Goal: Check status: Check status

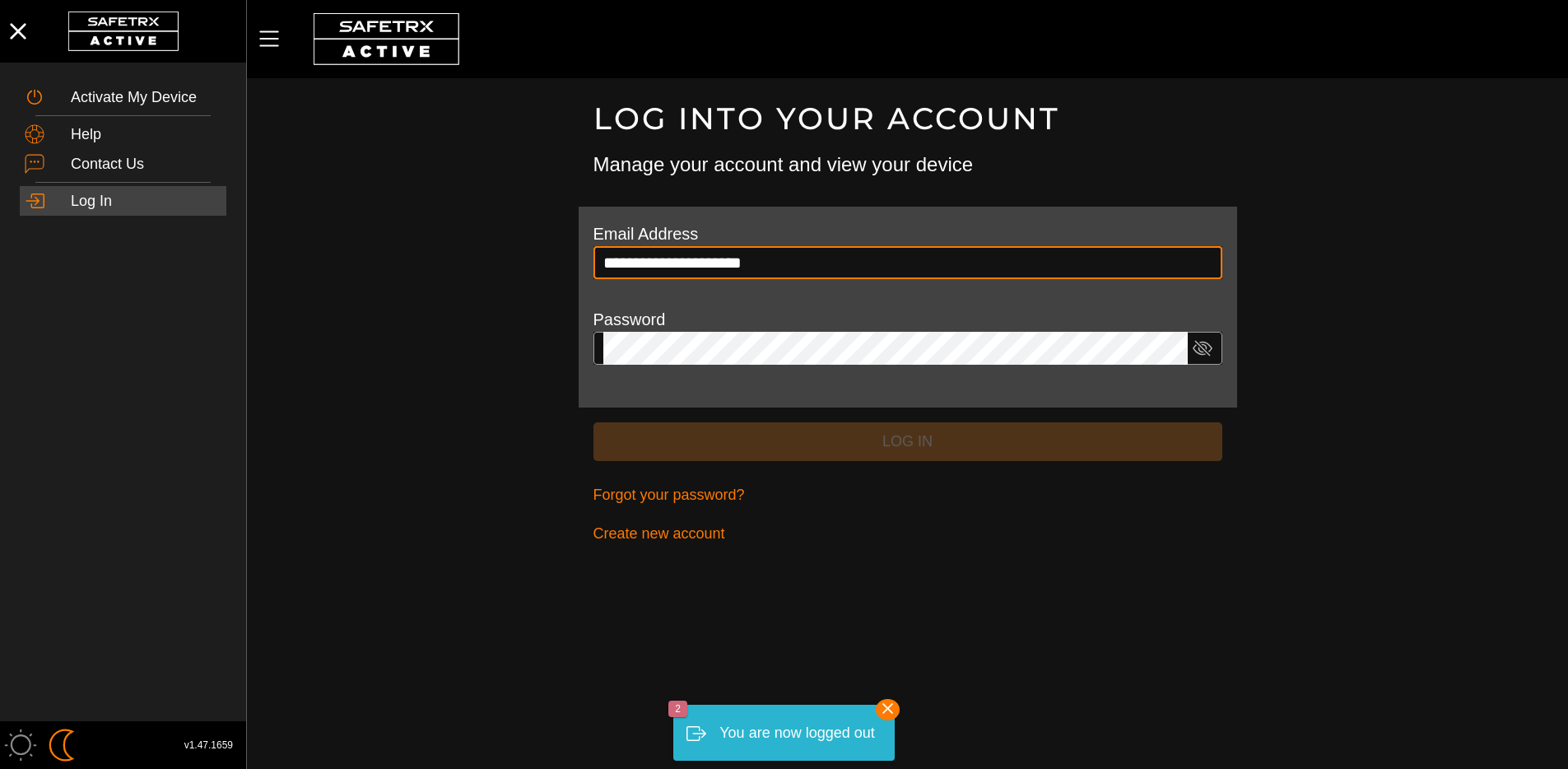
type input "**********"
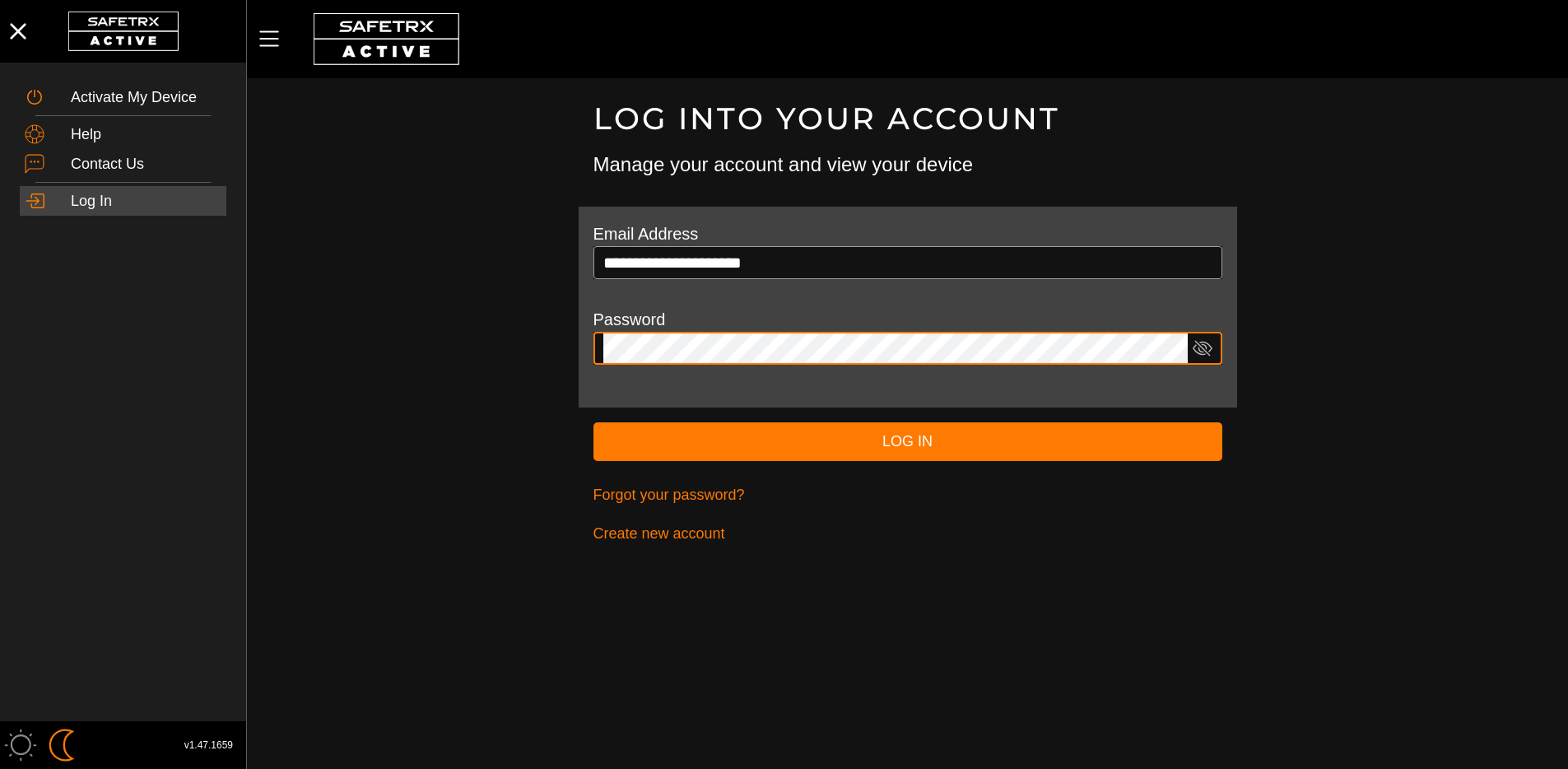
click at [593, 423] on button "Log In" at bounding box center [908, 442] width 629 height 39
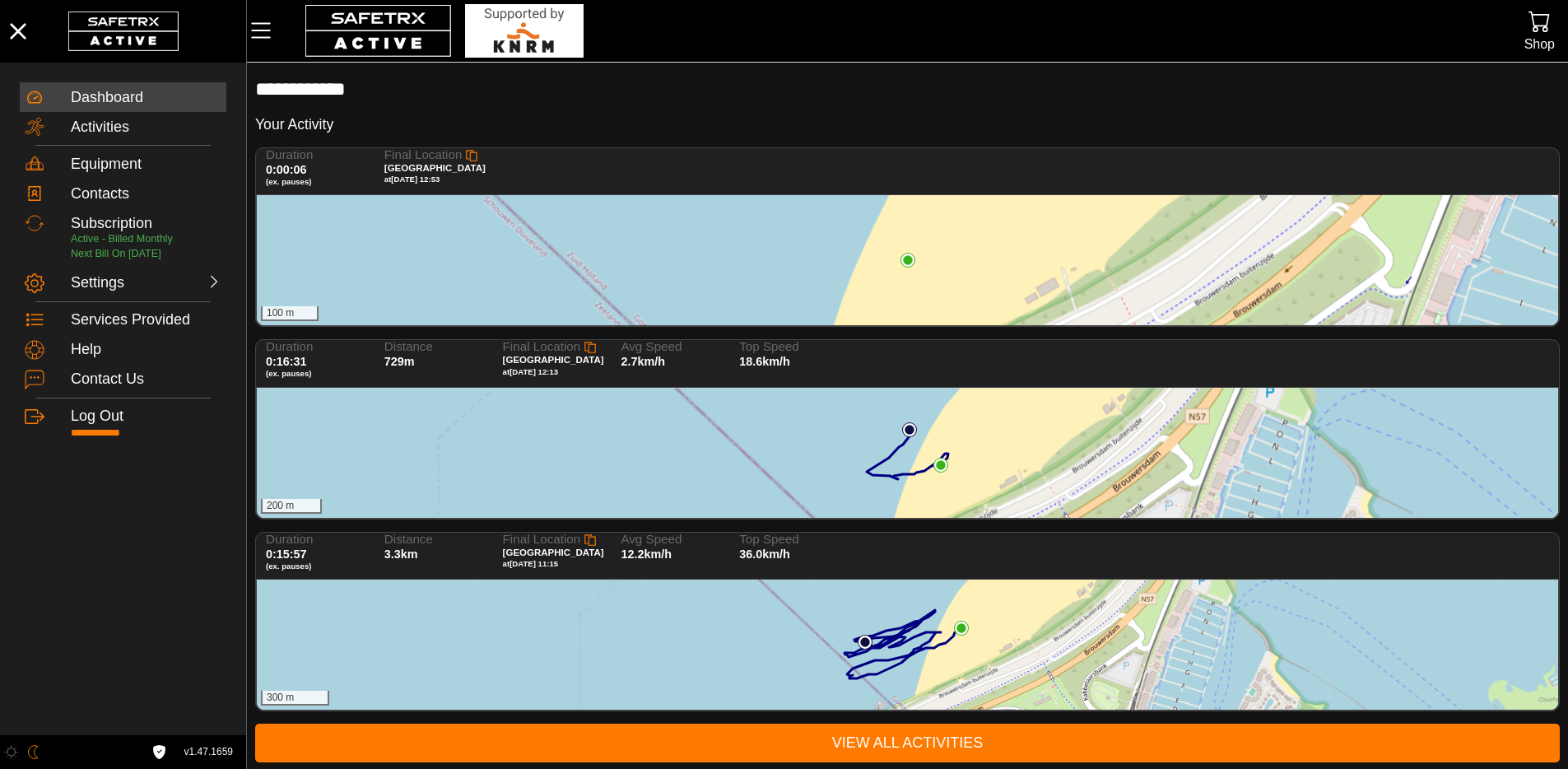
scroll to position [10, 0]
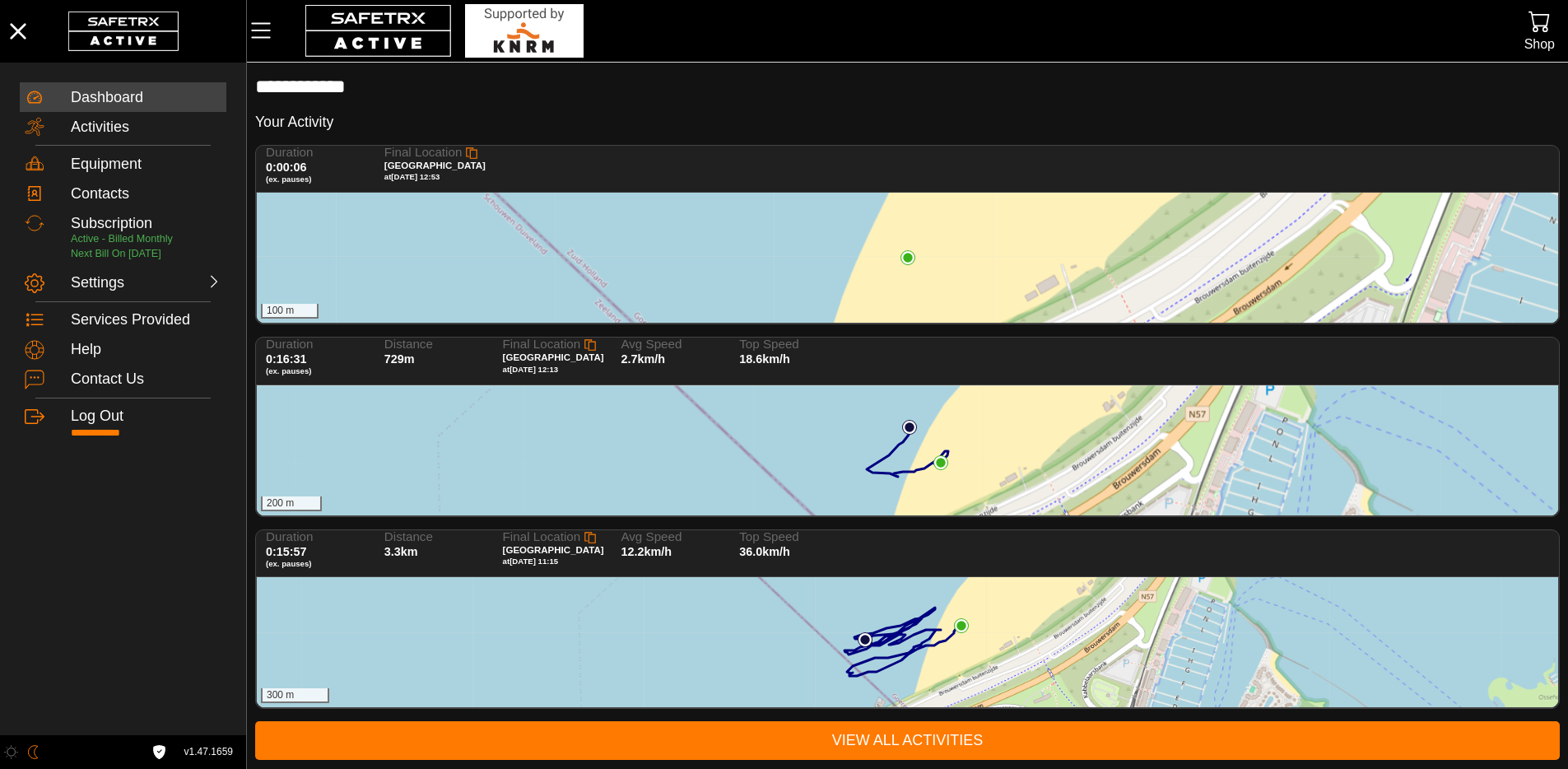
click at [871, 614] on div "300 m" at bounding box center [908, 642] width 1302 height 130
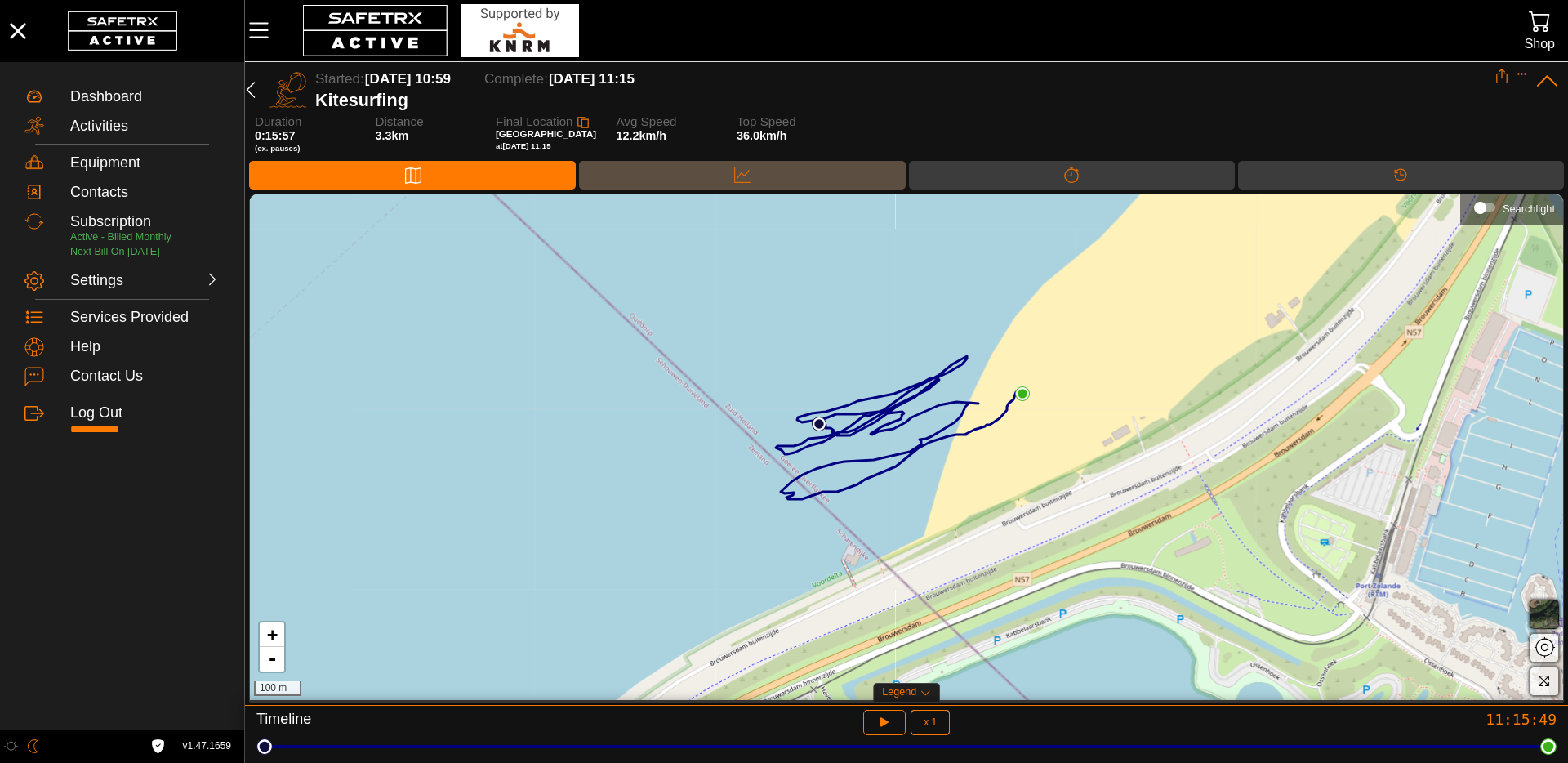
click at [720, 175] on div "Data" at bounding box center [742, 175] width 326 height 28
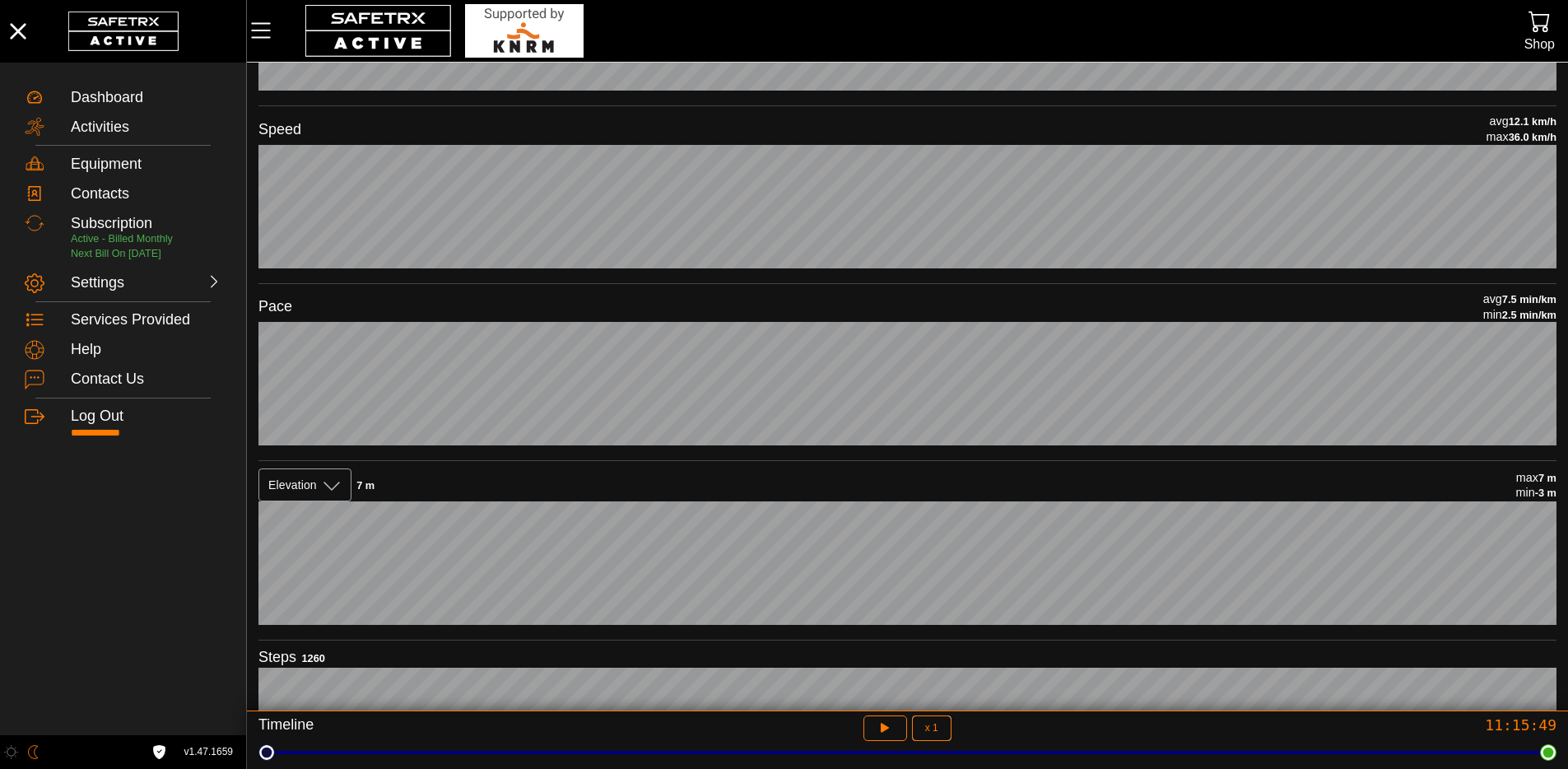
scroll to position [352, 0]
